Goal: Entertainment & Leisure: Consume media (video, audio)

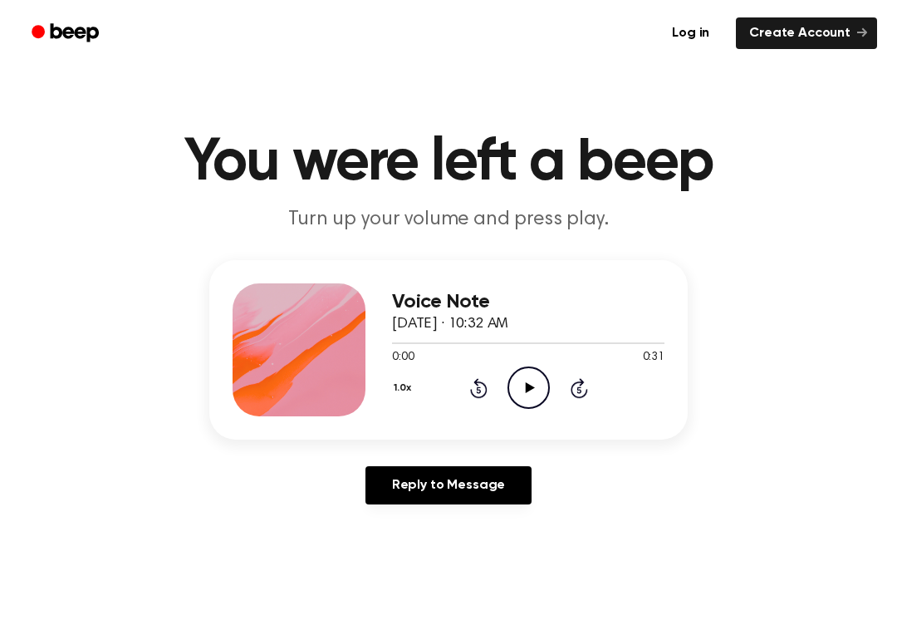
click at [521, 387] on icon "Play Audio" at bounding box center [528, 387] width 42 height 42
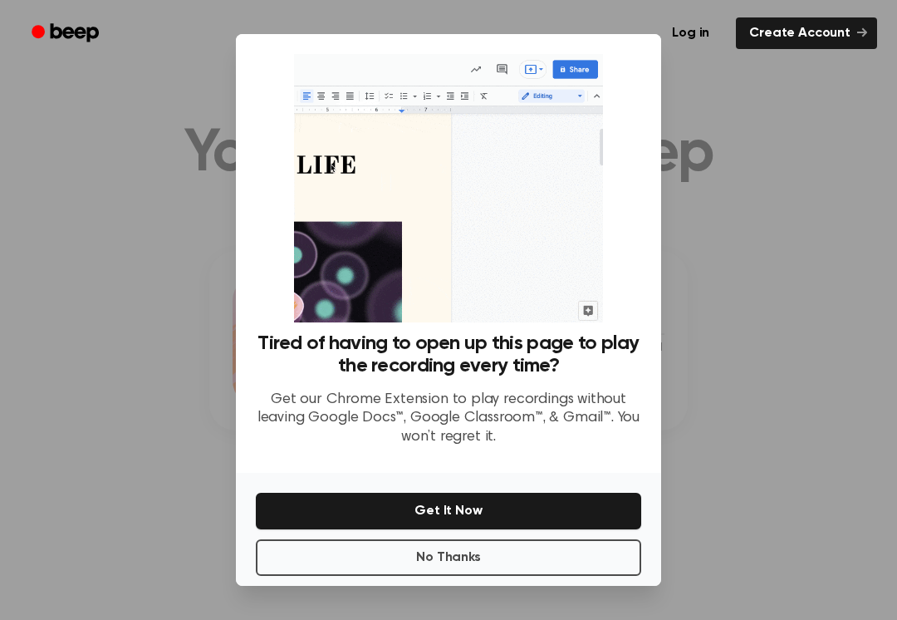
scroll to position [11, 0]
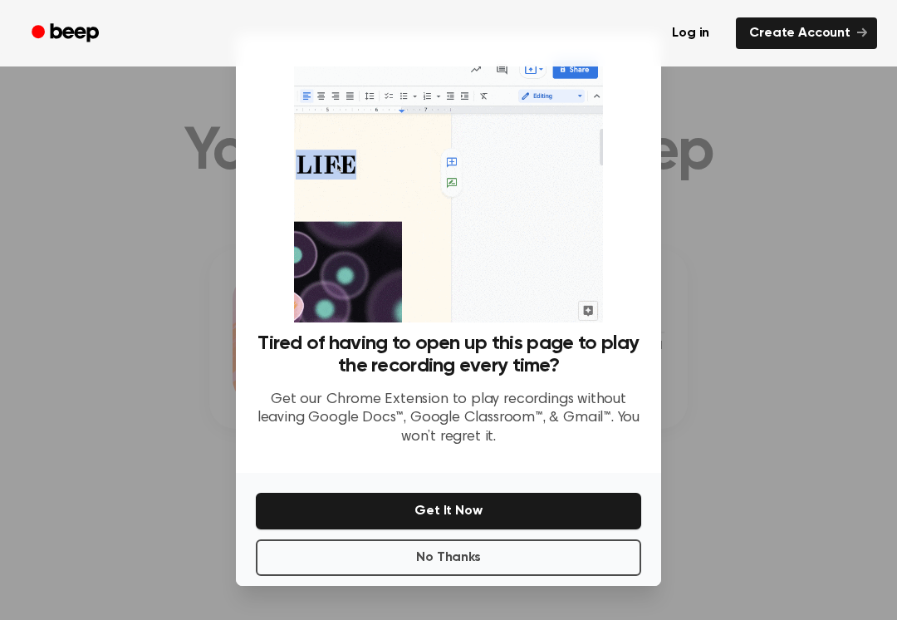
click at [470, 554] on button "No Thanks" at bounding box center [448, 557] width 385 height 37
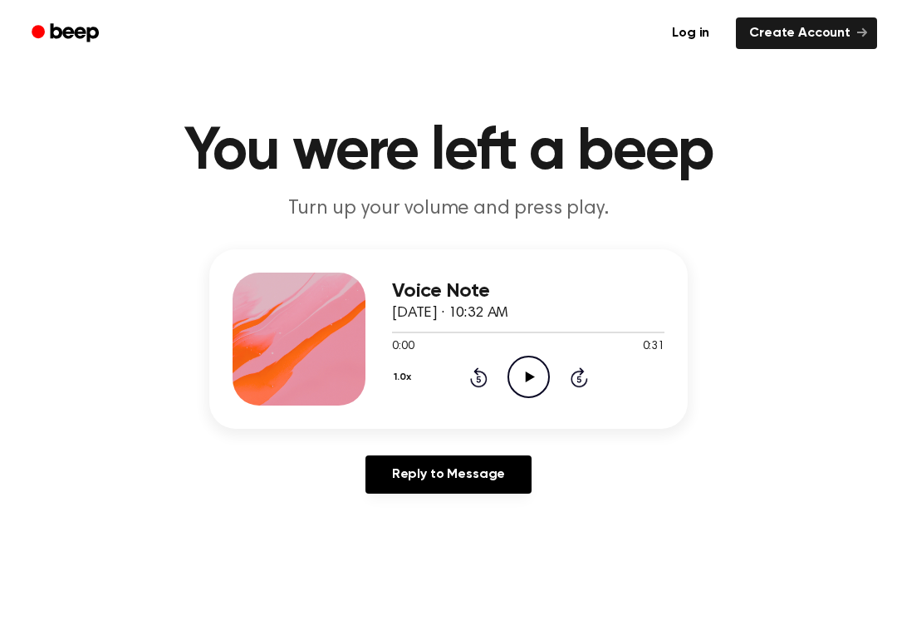
click at [543, 365] on icon "Play Audio" at bounding box center [528, 376] width 42 height 42
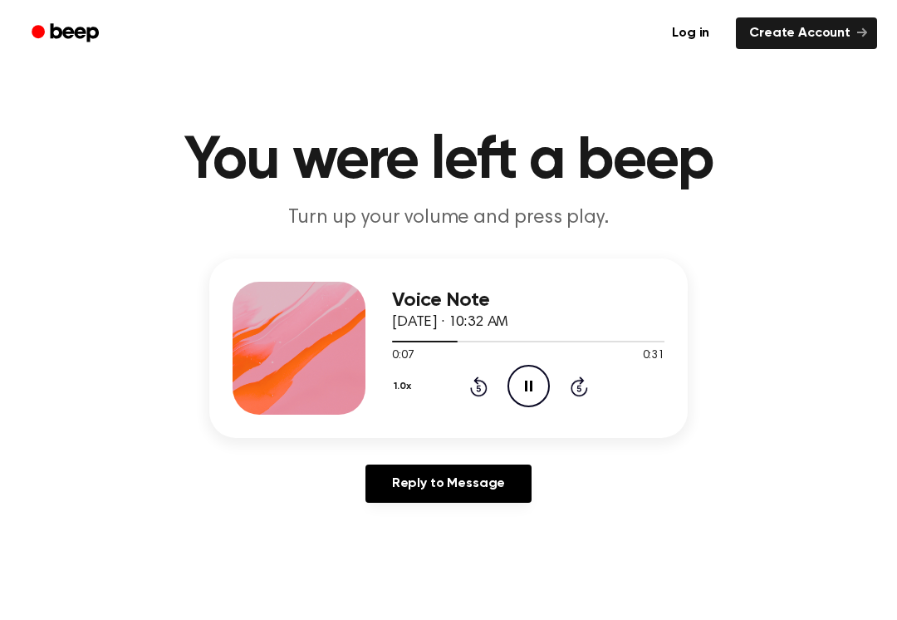
scroll to position [0, 0]
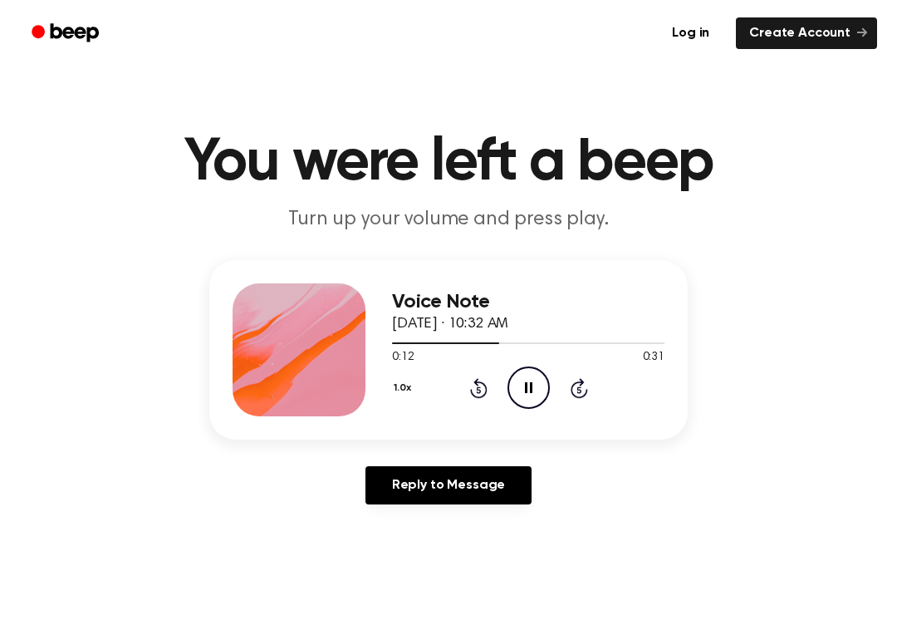
click at [600, 391] on div "1.0x Rewind 5 seconds Pause Audio Skip 5 seconds" at bounding box center [528, 387] width 272 height 42
click at [600, 390] on div "1.0x Rewind 5 seconds Pause Audio Skip 5 seconds" at bounding box center [528, 387] width 272 height 42
click at [576, 399] on div "1.0x Rewind 5 seconds Pause Audio Skip 5 seconds" at bounding box center [528, 387] width 272 height 42
click at [590, 384] on div "1.0x Rewind 5 seconds Pause Audio Skip 5 seconds" at bounding box center [528, 387] width 272 height 42
click at [574, 385] on icon at bounding box center [579, 388] width 17 height 20
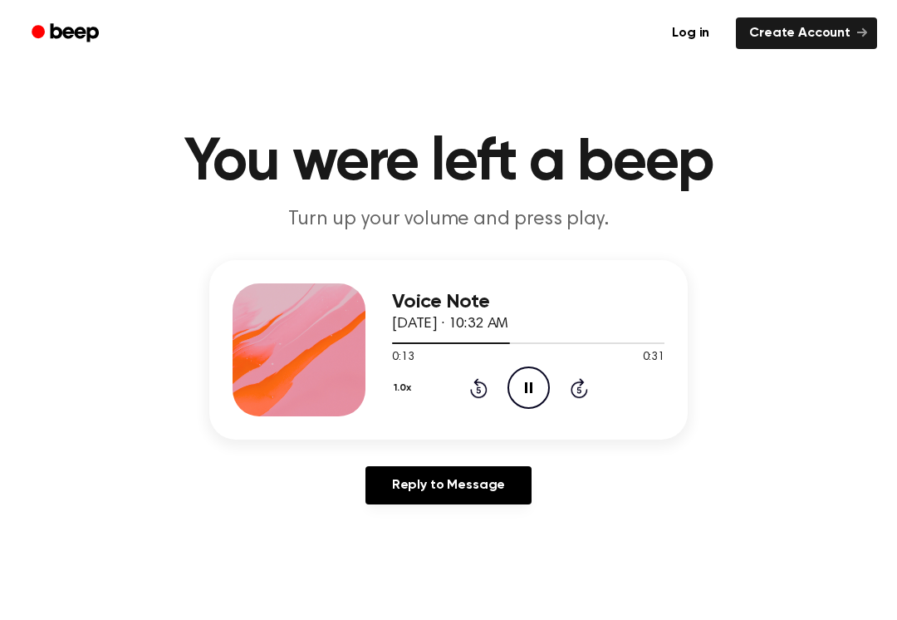
click at [574, 385] on icon at bounding box center [579, 388] width 17 height 20
click at [582, 381] on icon at bounding box center [579, 388] width 17 height 20
click at [540, 391] on icon "Play Audio" at bounding box center [528, 387] width 42 height 42
click at [525, 374] on icon "Play Audio" at bounding box center [528, 387] width 42 height 42
click at [478, 397] on icon at bounding box center [478, 388] width 17 height 20
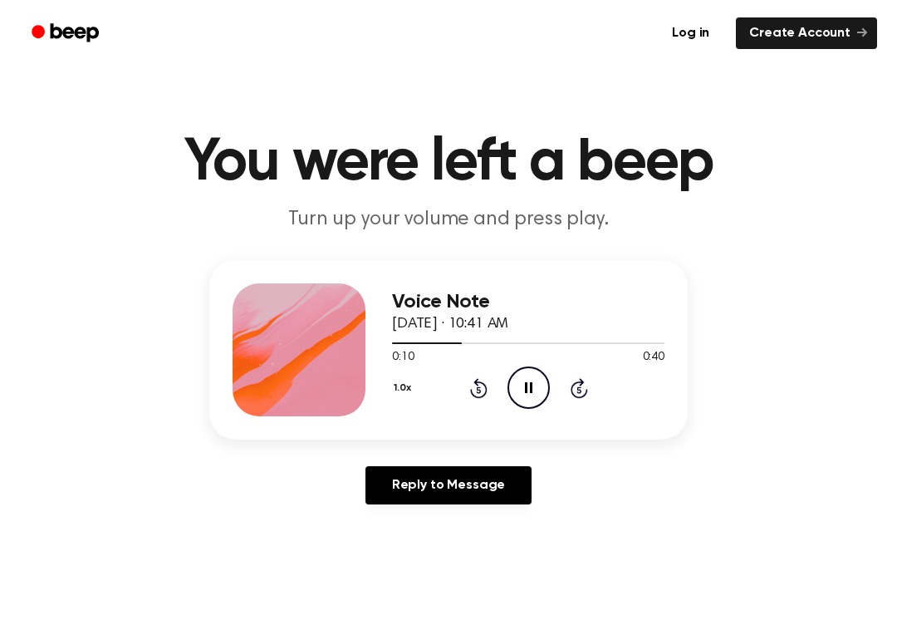
click at [483, 403] on div "1.0x Rewind 5 seconds Pause Audio Skip 5 seconds" at bounding box center [528, 387] width 272 height 42
click at [469, 390] on icon "Rewind 5 seconds" at bounding box center [478, 388] width 18 height 22
click at [478, 412] on div "Voice Note [DATE] · 10:41 AM 0:00 0:40 Your browser does not support the [objec…" at bounding box center [528, 349] width 272 height 133
click at [535, 409] on div "Voice Note [DATE] · 10:41 AM 0:02 0:40 Your browser does not support the [objec…" at bounding box center [528, 349] width 272 height 133
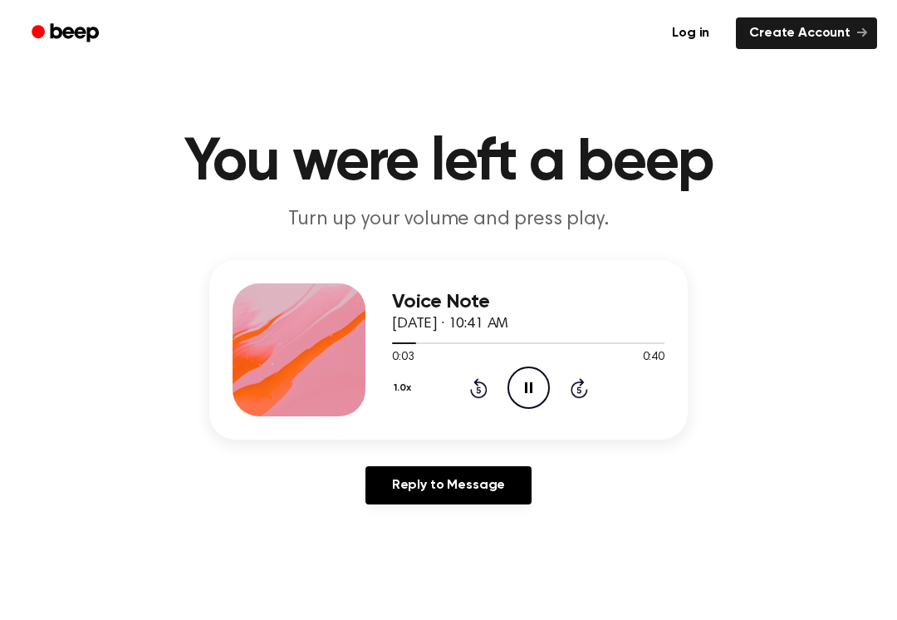
click at [495, 409] on div "Voice Note [DATE] · 10:41 AM 0:03 0:40 Your browser does not support the [objec…" at bounding box center [528, 349] width 272 height 133
click at [484, 389] on icon "Rewind 5 seconds" at bounding box center [478, 388] width 18 height 22
click at [491, 400] on div "1.0x Rewind 5 seconds Pause Audio Skip 5 seconds" at bounding box center [528, 387] width 272 height 42
click at [480, 387] on icon at bounding box center [478, 389] width 4 height 7
click at [526, 378] on icon "Pause Audio" at bounding box center [528, 387] width 42 height 42
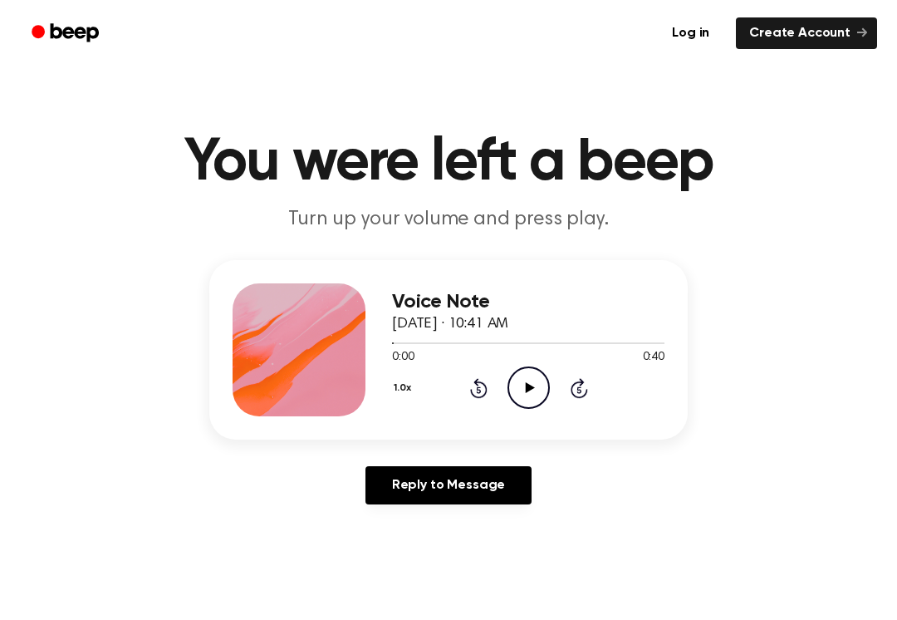
click at [439, 615] on main "You were left a beep Turn up your volume and press play. Voice Note [DATE] · 10…" at bounding box center [448, 512] width 897 height 1024
click at [522, 393] on icon "Play Audio" at bounding box center [528, 387] width 42 height 42
click at [532, 382] on icon "Pause Audio" at bounding box center [528, 387] width 42 height 42
click at [541, 386] on icon "Play Audio" at bounding box center [528, 387] width 42 height 42
click at [529, 388] on icon "Pause Audio" at bounding box center [528, 387] width 42 height 42
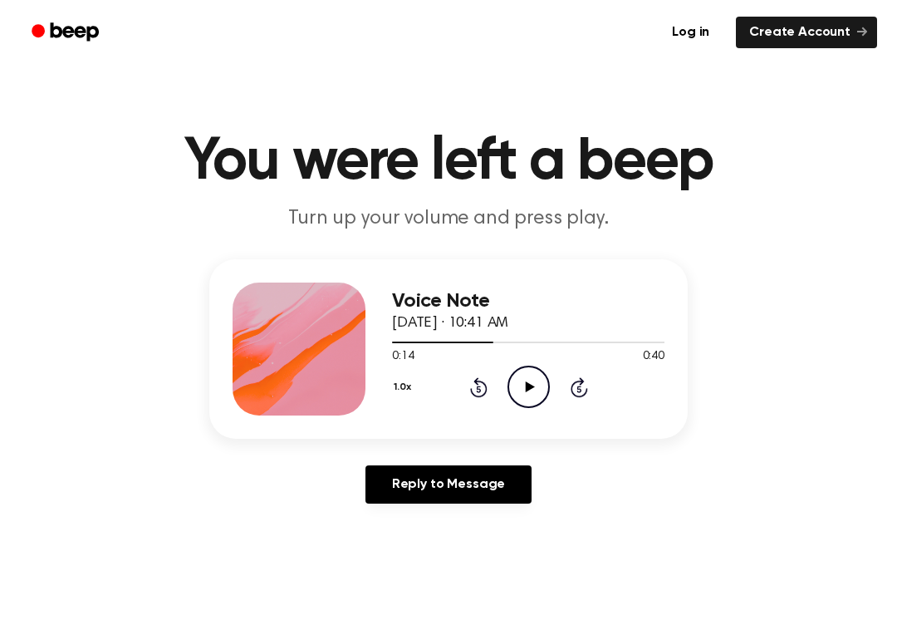
click at [527, 394] on icon "Play Audio" at bounding box center [528, 387] width 42 height 42
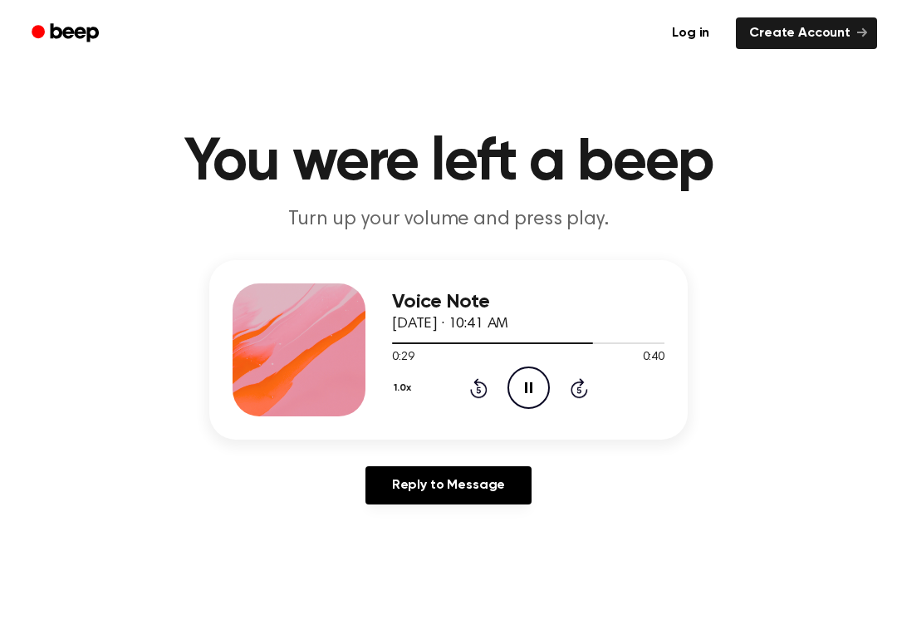
click at [479, 409] on div "Voice Note [DATE] · 10:41 AM 0:29 0:40 Your browser does not support the [objec…" at bounding box center [528, 349] width 272 height 133
click at [485, 397] on icon "Rewind 5 seconds" at bounding box center [478, 388] width 18 height 22
click at [475, 393] on icon "Rewind 5 seconds" at bounding box center [478, 388] width 18 height 22
click at [467, 394] on div "1.0x Rewind 5 seconds Pause Audio Skip 5 seconds" at bounding box center [528, 387] width 272 height 42
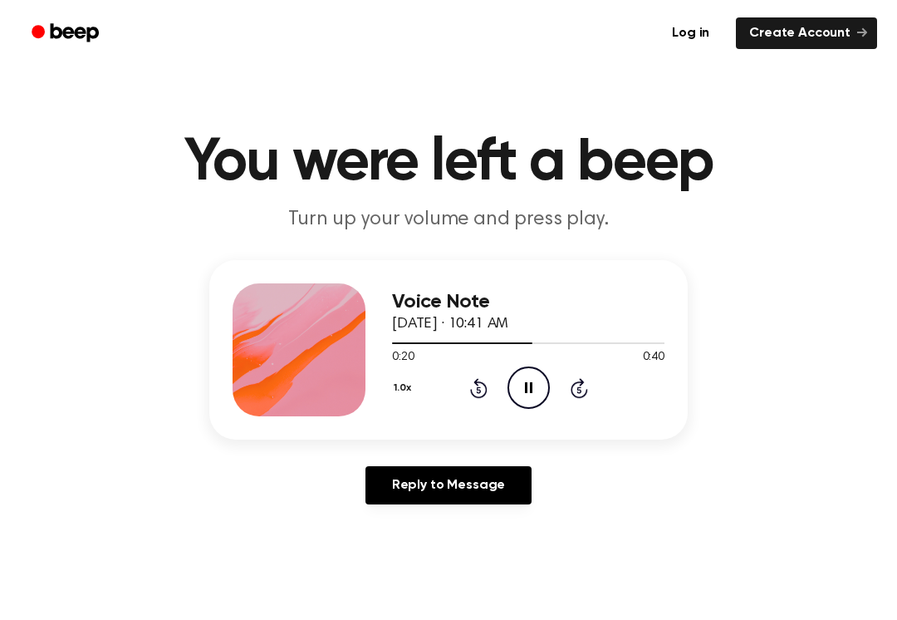
click at [462, 394] on div "1.0x Rewind 5 seconds Pause Audio Skip 5 seconds" at bounding box center [528, 387] width 272 height 42
click at [471, 395] on icon "Rewind 5 seconds" at bounding box center [478, 388] width 18 height 22
click at [480, 394] on icon "Rewind 5 seconds" at bounding box center [478, 388] width 18 height 22
click at [484, 382] on icon "Rewind 5 seconds" at bounding box center [478, 388] width 18 height 22
click at [481, 385] on icon "Rewind 5 seconds" at bounding box center [478, 388] width 18 height 22
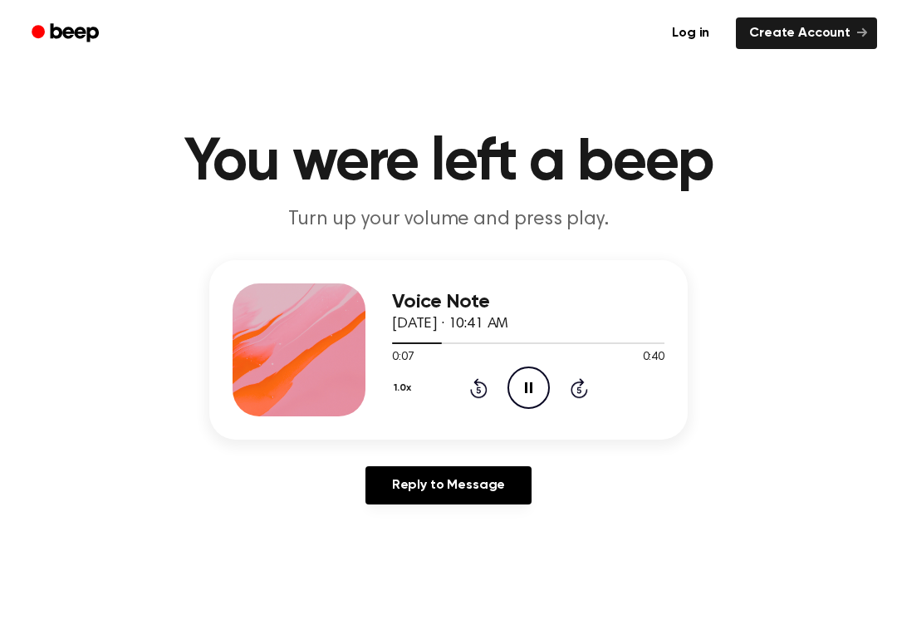
click at [527, 394] on icon "Pause Audio" at bounding box center [528, 387] width 42 height 42
click at [530, 380] on icon "Pause Audio" at bounding box center [528, 387] width 42 height 42
